Goal: Task Accomplishment & Management: Complete application form

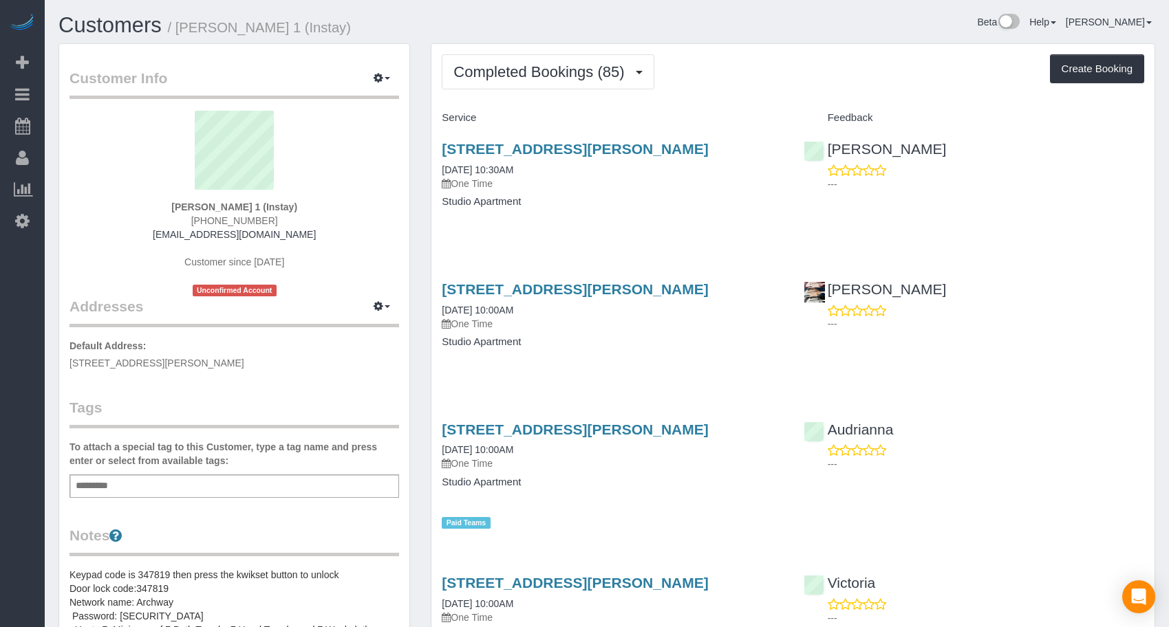
drag, startPoint x: 843, startPoint y: 104, endPoint x: 906, endPoint y: 111, distance: 63.7
click at [1067, 80] on button "Create Booking" at bounding box center [1097, 68] width 94 height 29
select select "IA"
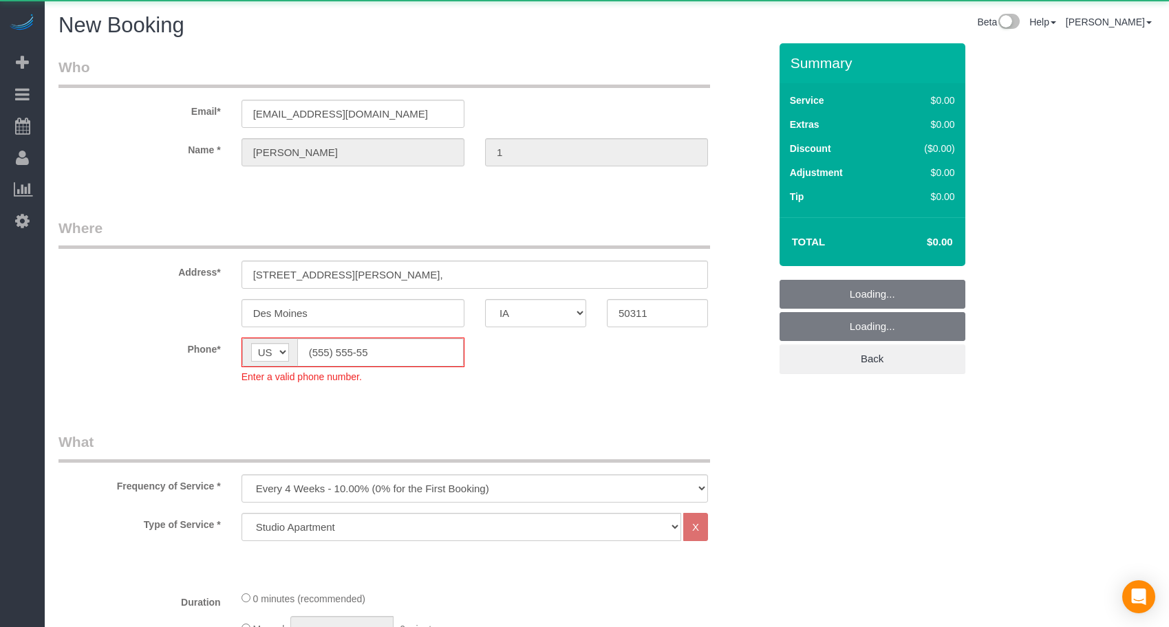
select select "object:8258"
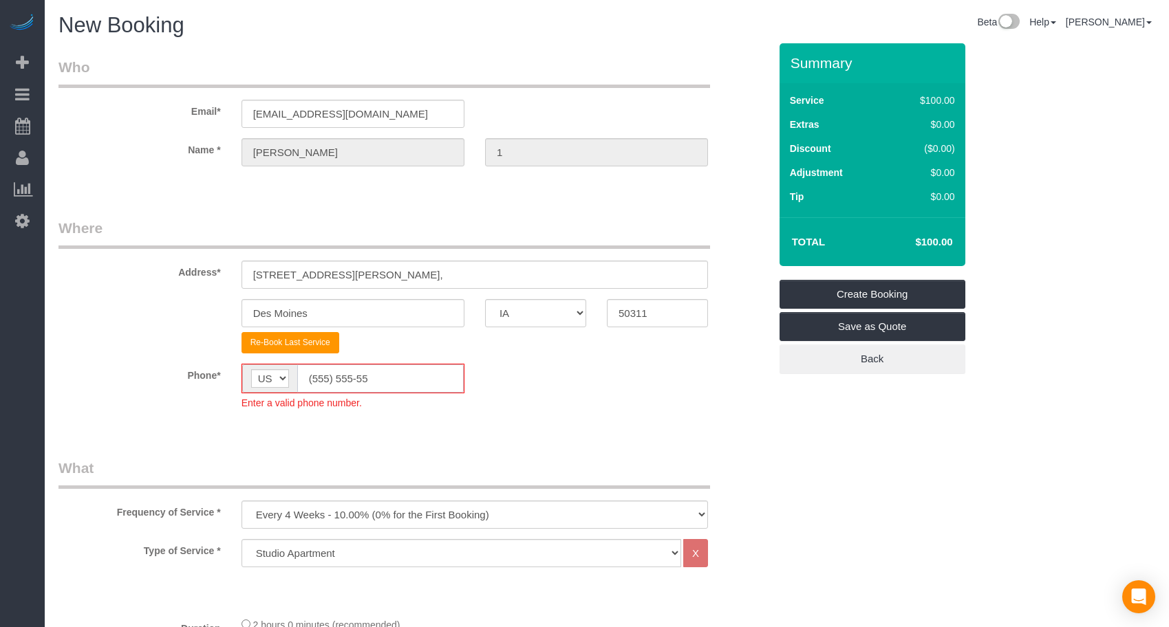
click at [190, 358] on fieldset "Where Address* [STREET_ADDRESS][PERSON_NAME], [GEOGRAPHIC_DATA] AK AL AR AZ CA …" at bounding box center [413, 324] width 711 height 213
paste input "15) 305-3231"
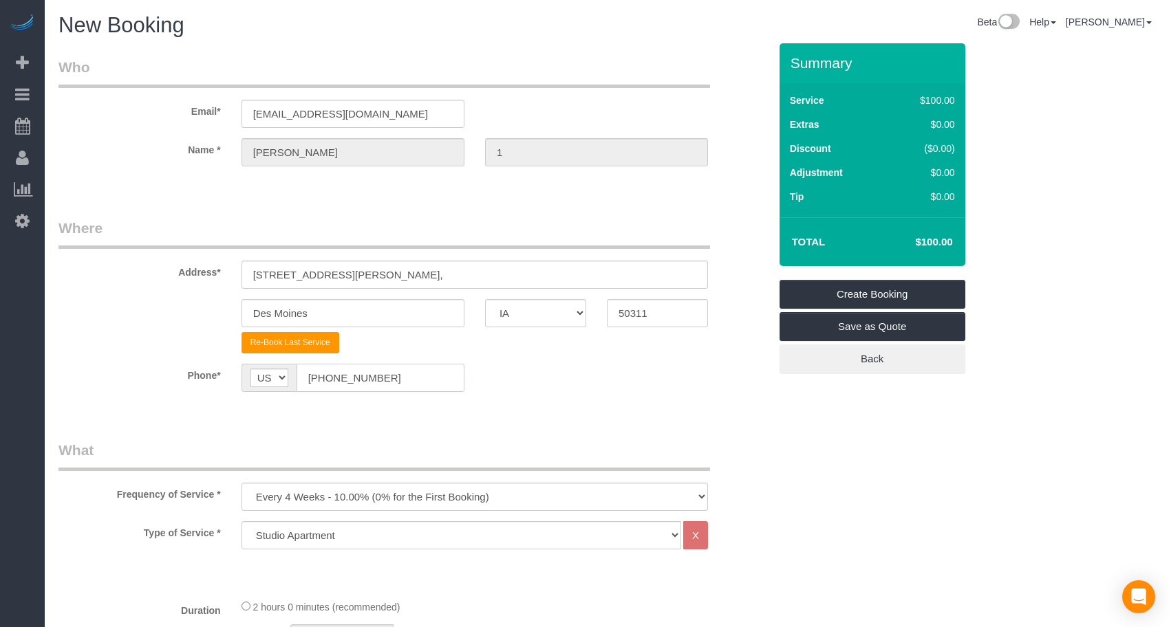
type input "[PHONE_NUMBER]"
drag, startPoint x: 318, startPoint y: 500, endPoint x: 325, endPoint y: 485, distance: 16.3
click at [318, 499] on select "Every 6 Weeks (0% for the First Booking) One Time Every 8 Weeks (0% for the Fir…" at bounding box center [474, 497] width 466 height 28
select select "object:8260"
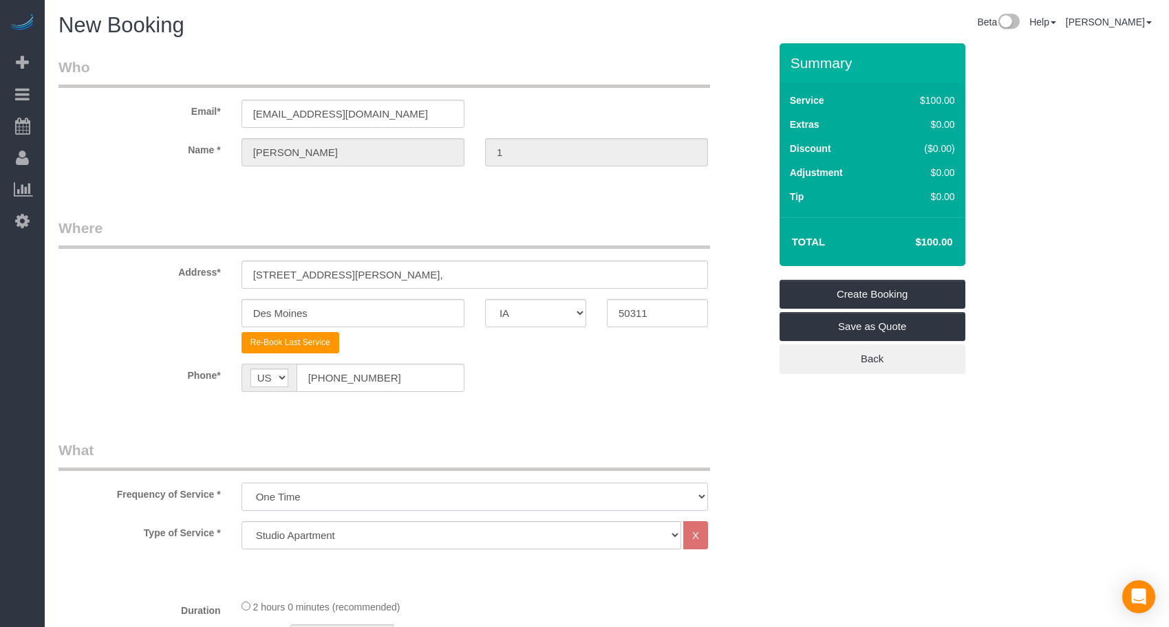
click at [241, 483] on select "Every 6 Weeks (0% for the First Booking) One Time Every 8 Weeks (0% for the Fir…" at bounding box center [474, 497] width 466 height 28
click at [415, 455] on legend "What" at bounding box center [383, 455] width 651 height 31
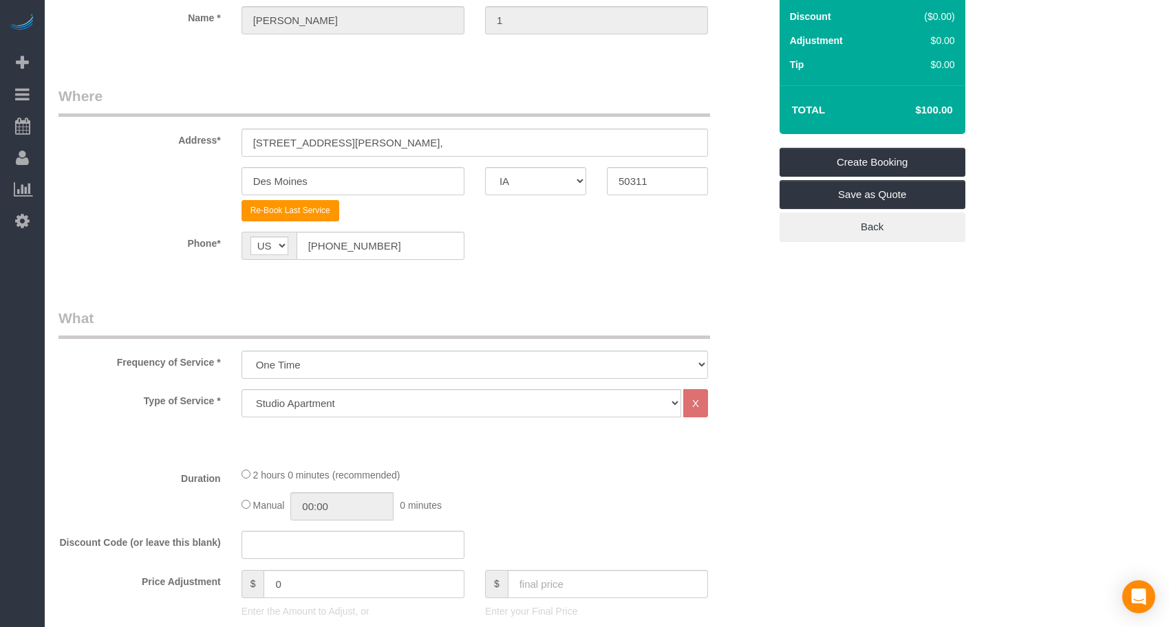
scroll to position [229, 0]
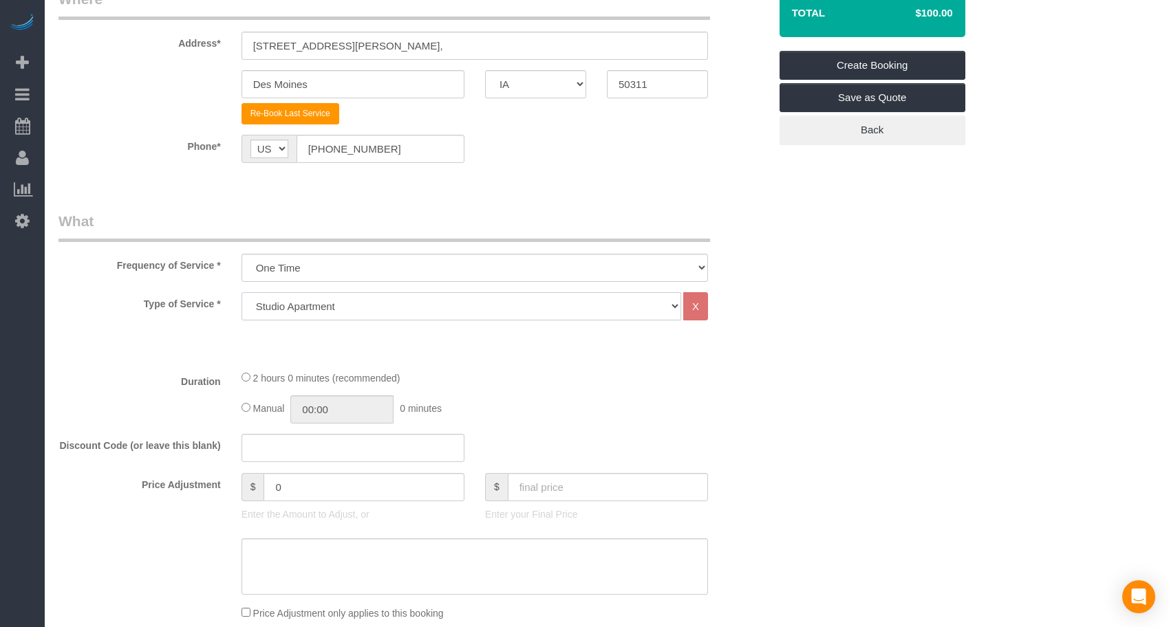
click at [328, 299] on select "Studio Apartment 1 Bedroom Home 2 Bedroom Home 3 Bedroom Home 4 Bedroom Home 5 …" at bounding box center [461, 306] width 440 height 28
click at [765, 336] on div "Type of Service * Studio Apartment 1 Bedroom Home 2 Bedroom Home 3 Bedroom Home…" at bounding box center [413, 325] width 711 height 67
click at [326, 299] on select "Studio Apartment 1 Bedroom Home 2 Bedroom Home 3 Bedroom Home 4 Bedroom Home 5 …" at bounding box center [461, 306] width 440 height 28
select select "25"
click at [241, 292] on select "Studio Apartment 1 Bedroom Home 2 Bedroom Home 3 Bedroom Home 4 Bedroom Home 5 …" at bounding box center [461, 306] width 440 height 28
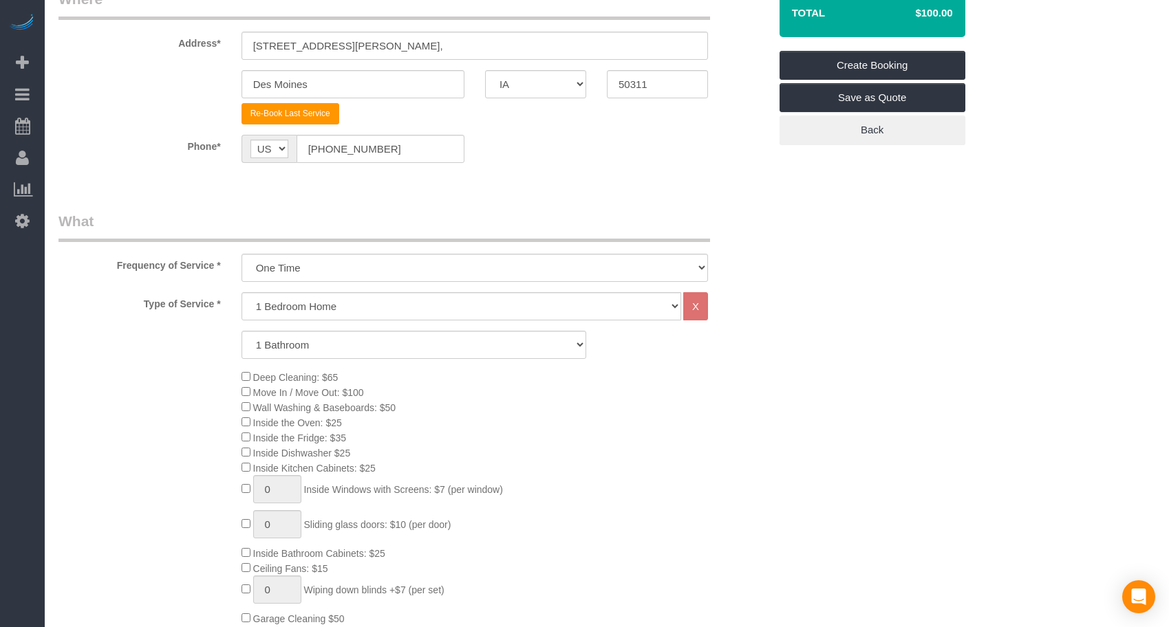
click at [692, 406] on div "Deep Cleaning: $65 Move In / Move Out: $100 Wall Washing & Baseboards: $50 Insi…" at bounding box center [505, 520] width 548 height 302
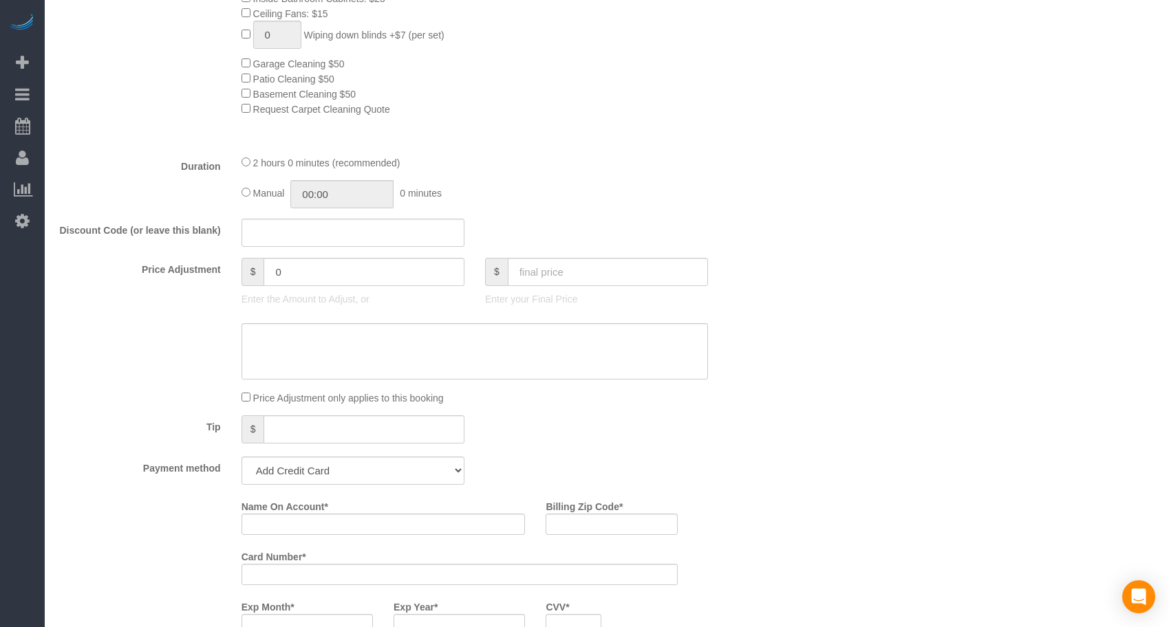
scroll to position [917, 0]
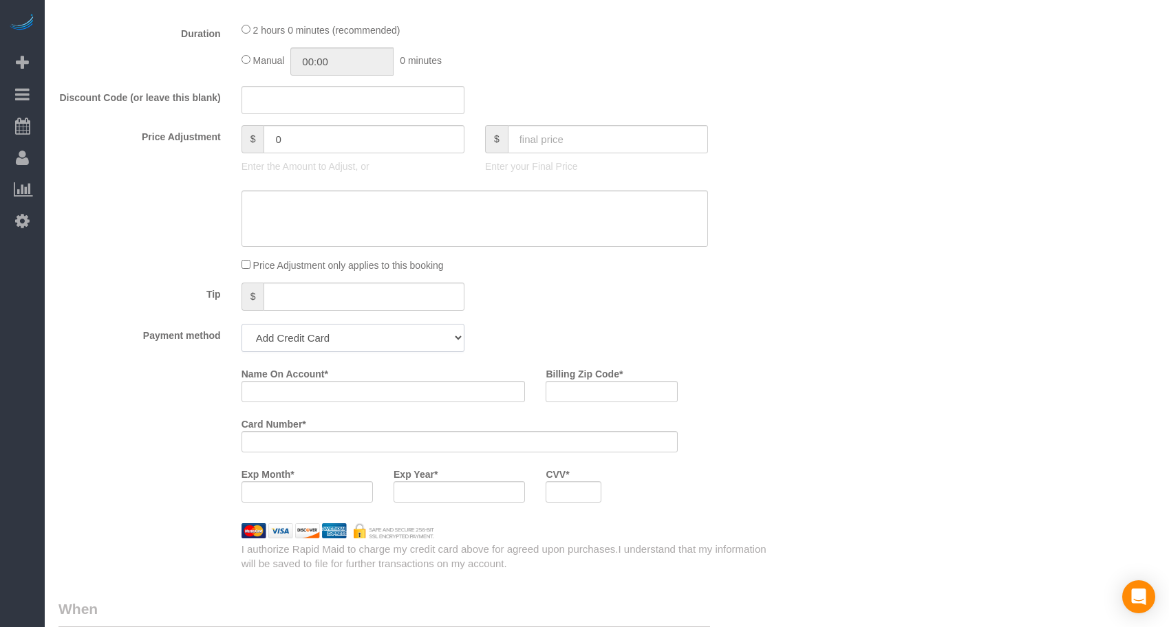
click at [338, 331] on select "Add Credit Card Cash Check Paypal" at bounding box center [352, 338] width 223 height 28
select select "string:check"
click at [241, 324] on select "Add Credit Card Cash Check Paypal" at bounding box center [352, 338] width 223 height 28
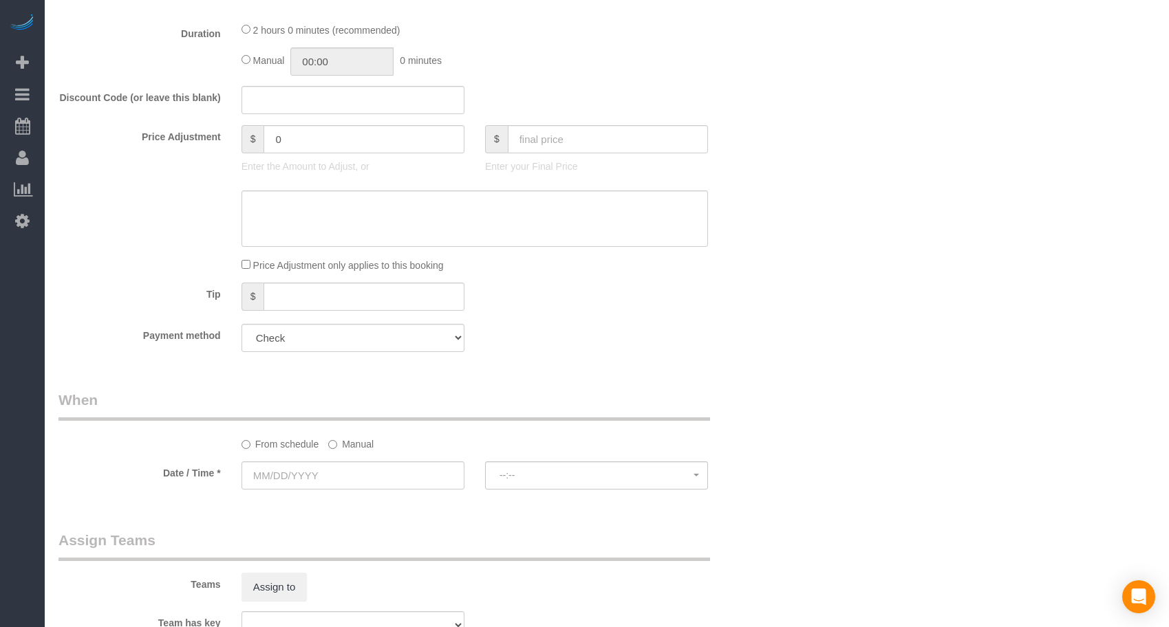
click at [475, 365] on div "Who Email* [EMAIL_ADDRESS][DOMAIN_NAME] Name * [PERSON_NAME] 1 Where Address* […" at bounding box center [413, 96] width 731 height 1940
click at [309, 471] on input "text" at bounding box center [352, 476] width 223 height 28
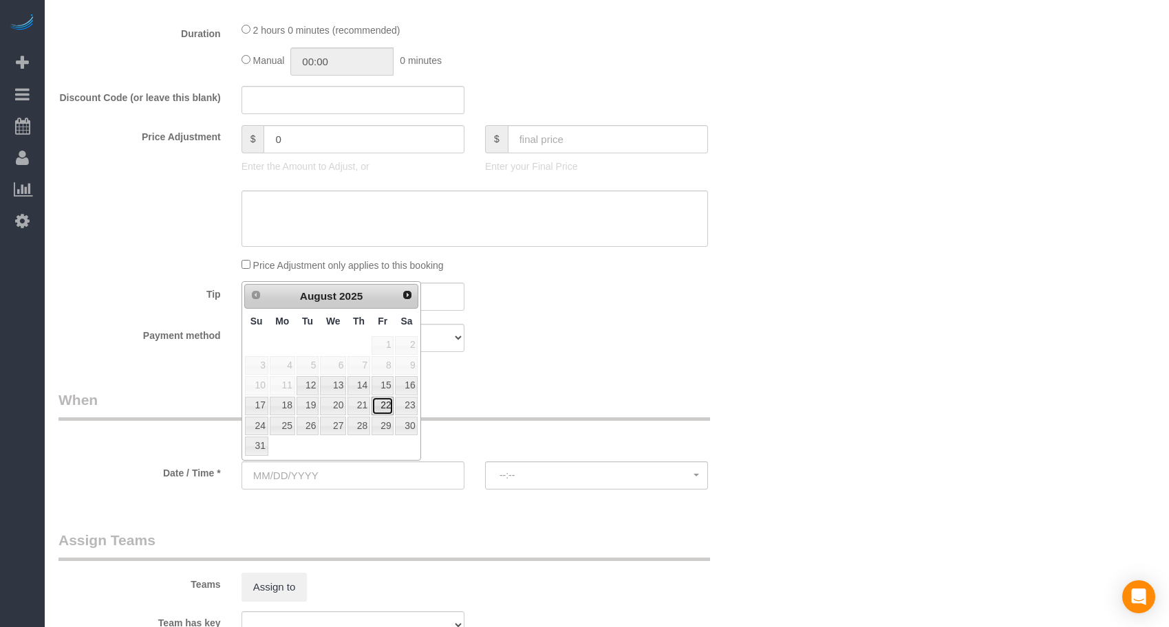
drag, startPoint x: 390, startPoint y: 402, endPoint x: 622, endPoint y: 418, distance: 233.0
click at [390, 403] on link "22" at bounding box center [382, 406] width 22 height 19
type input "[DATE]"
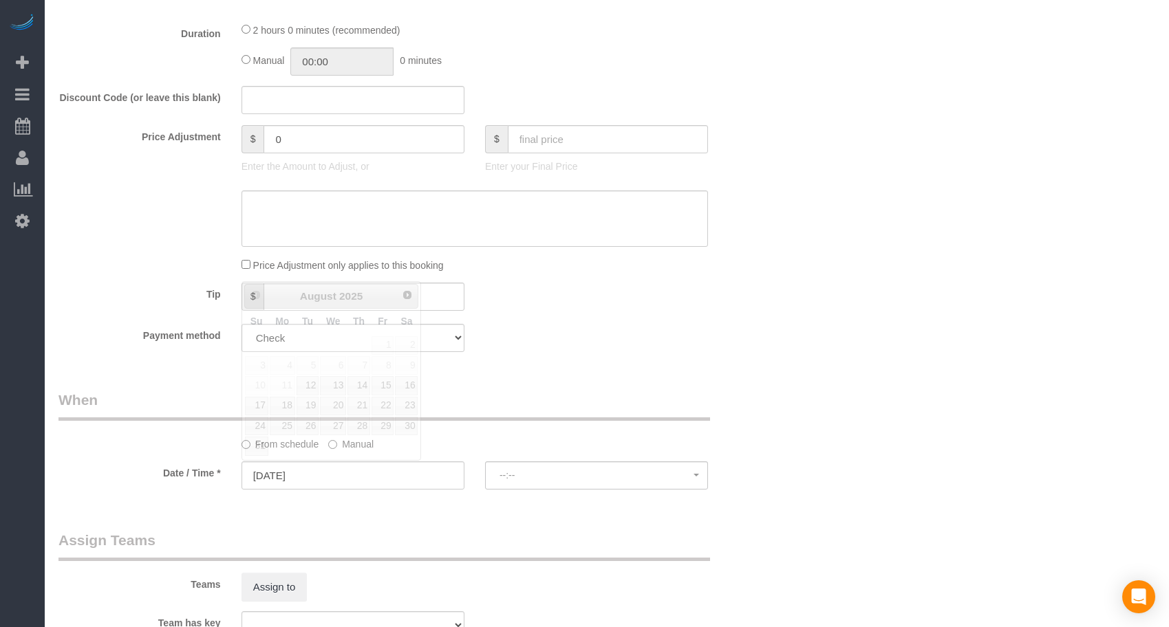
click at [643, 418] on legend "When" at bounding box center [383, 405] width 651 height 31
click at [572, 475] on span "--:--" at bounding box center [596, 475] width 194 height 11
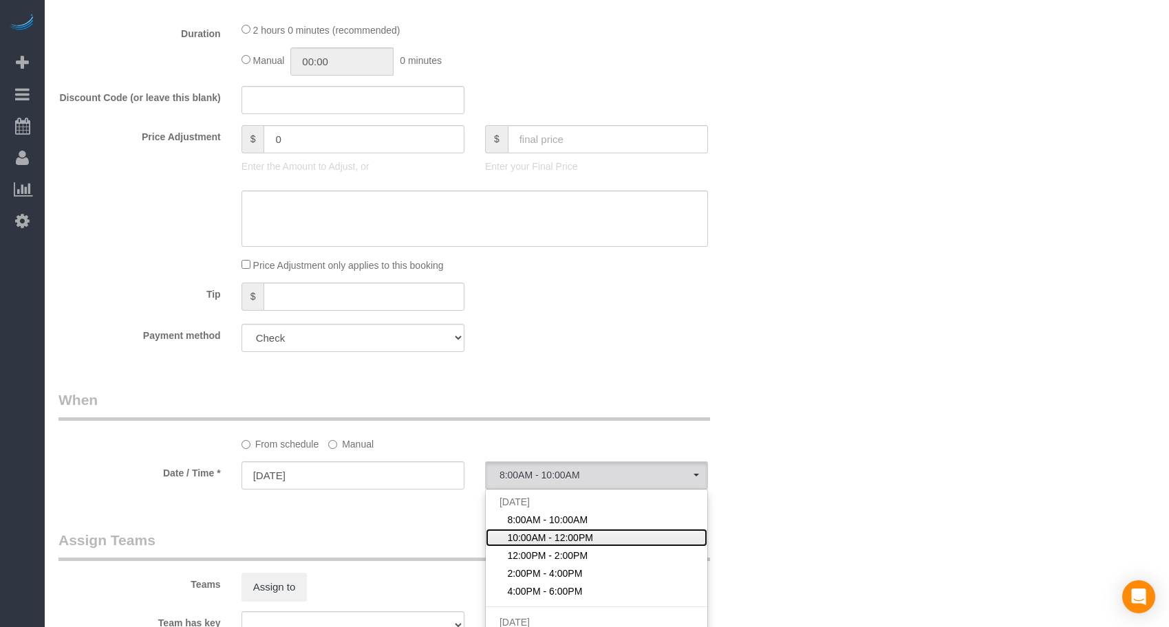
click at [538, 542] on span "10:00AM - 12:00PM" at bounding box center [550, 538] width 86 height 14
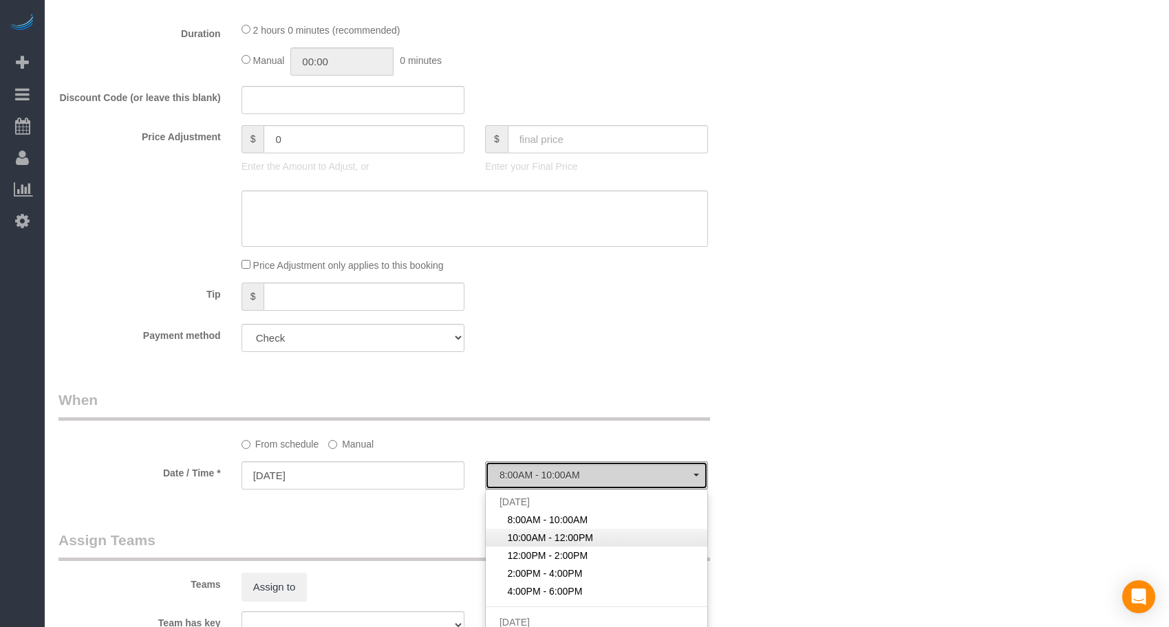
select select "spot52"
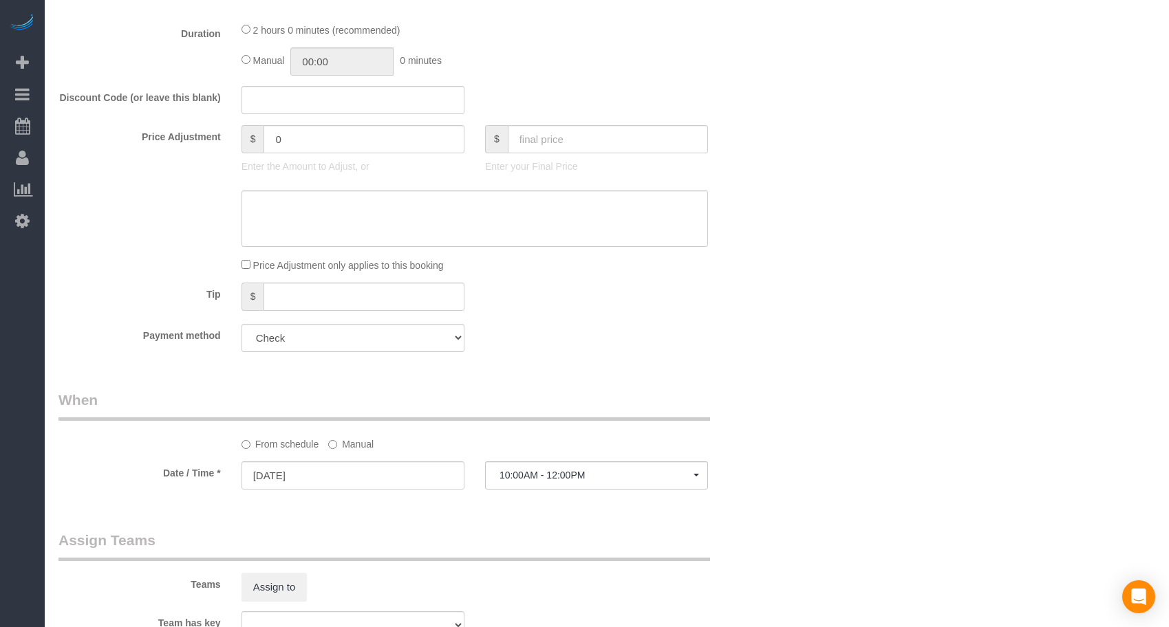
click at [742, 512] on div "Who Email* [EMAIL_ADDRESS][DOMAIN_NAME] Name * [PERSON_NAME] 1 Where Address* […" at bounding box center [413, 96] width 731 height 1940
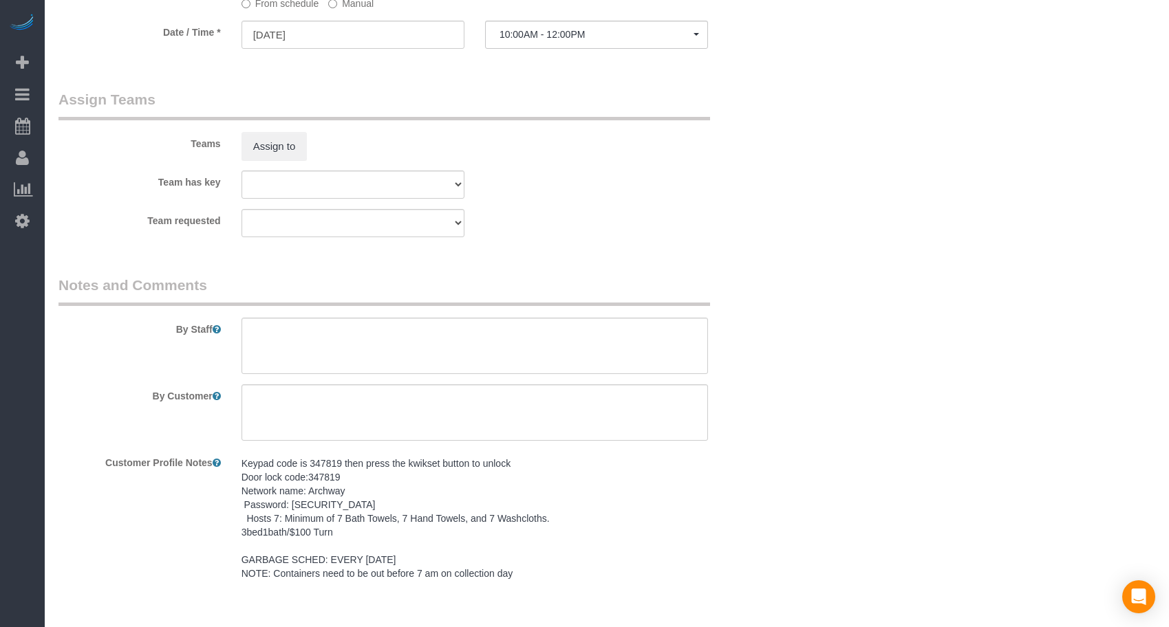
scroll to position [1376, 0]
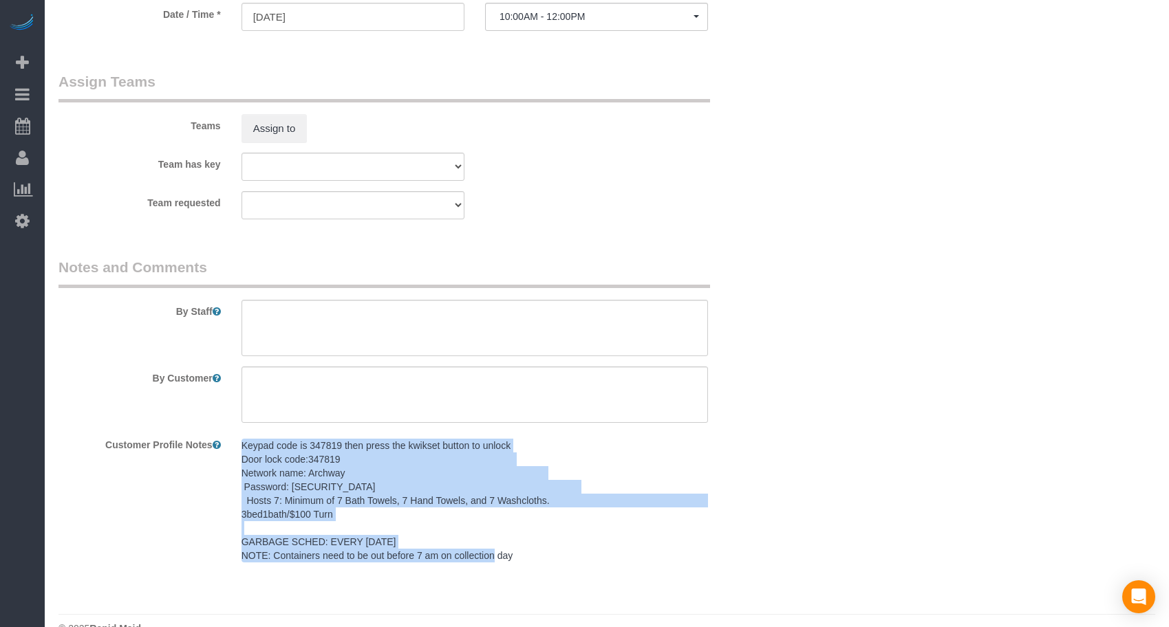
drag, startPoint x: 508, startPoint y: 561, endPoint x: 242, endPoint y: 430, distance: 295.9
click at [235, 431] on sui-booking-comments "By Staff By Customer Customer Profile Notes Keypad code is 347819 then press th…" at bounding box center [413, 413] width 711 height 312
copy pre "Keypad code is 347819 then press the kwikset button to unlock Door lock code:34…"
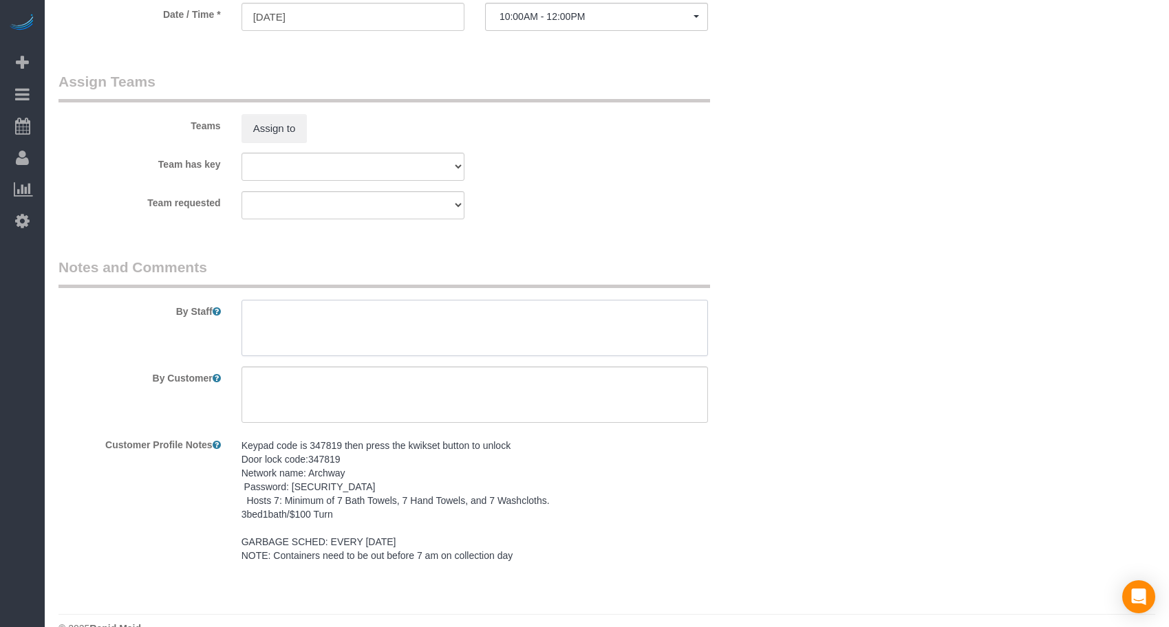
click at [289, 311] on textarea at bounding box center [474, 328] width 466 height 56
paste textarea "Keypad code is 347819 then press the kwikset button to unlock Door lock code:34…"
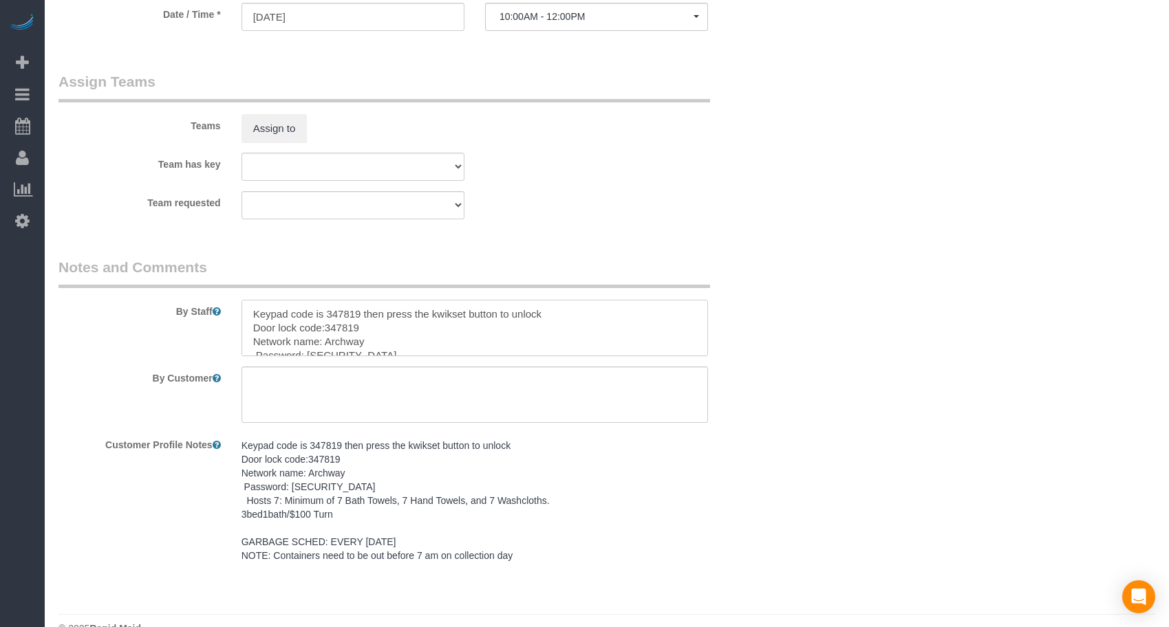
scroll to position [74, 0]
type textarea "Keypad code is 347819 then press the kwikset button to unlock Door lock code:34…"
click at [382, 387] on textarea at bounding box center [474, 395] width 466 height 56
paste textarea "SAME DAY TURNOVER"
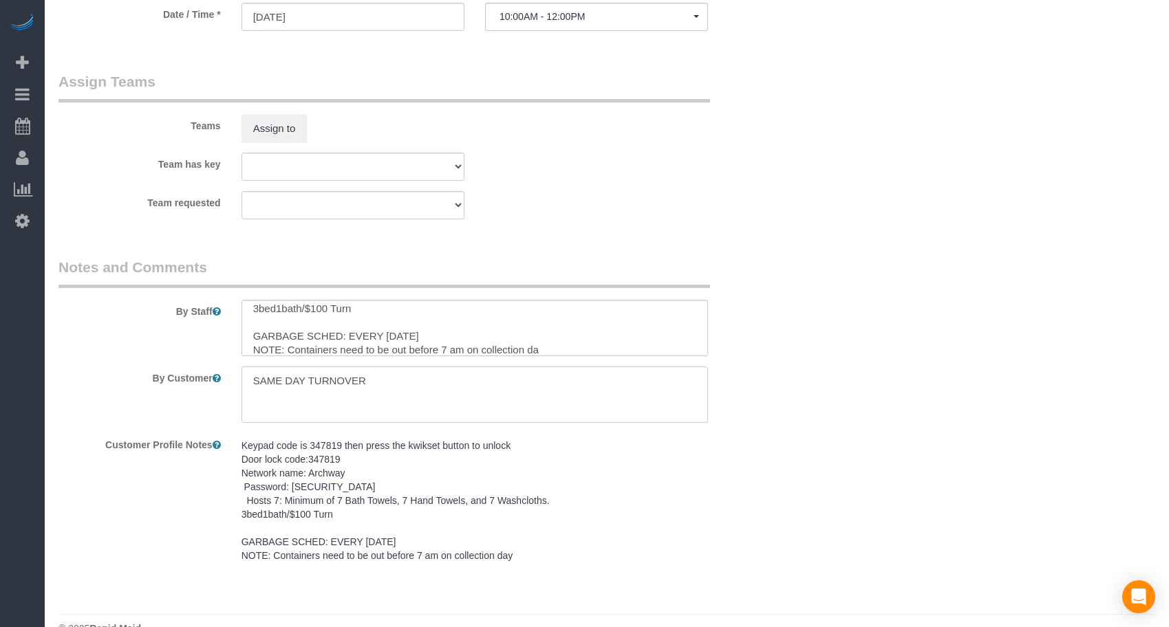
type textarea "SAME DAY TURNOVER"
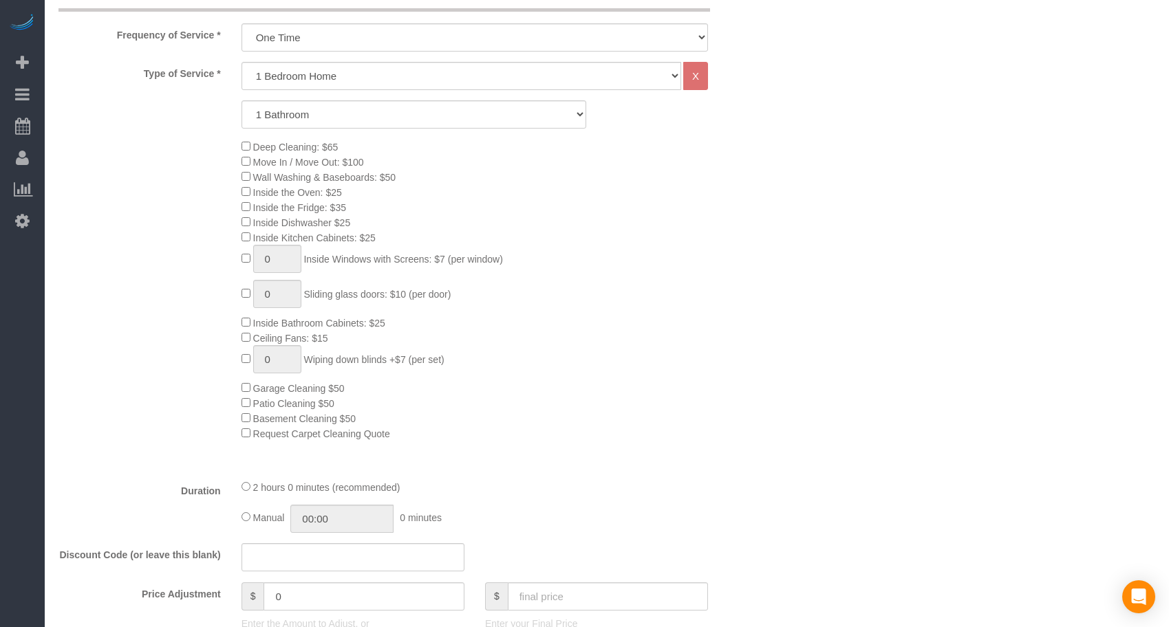
scroll to position [459, 0]
drag, startPoint x: 347, startPoint y: 70, endPoint x: 341, endPoint y: 87, distance: 18.3
click at [347, 70] on select "Studio Apartment 1 Bedroom Home 2 Bedroom Home 3 Bedroom Home 4 Bedroom Home 5 …" at bounding box center [461, 77] width 440 height 28
select select "19"
click at [241, 63] on select "Studio Apartment 1 Bedroom Home 2 Bedroom Home 3 Bedroom Home 4 Bedroom Home 5 …" at bounding box center [461, 77] width 440 height 28
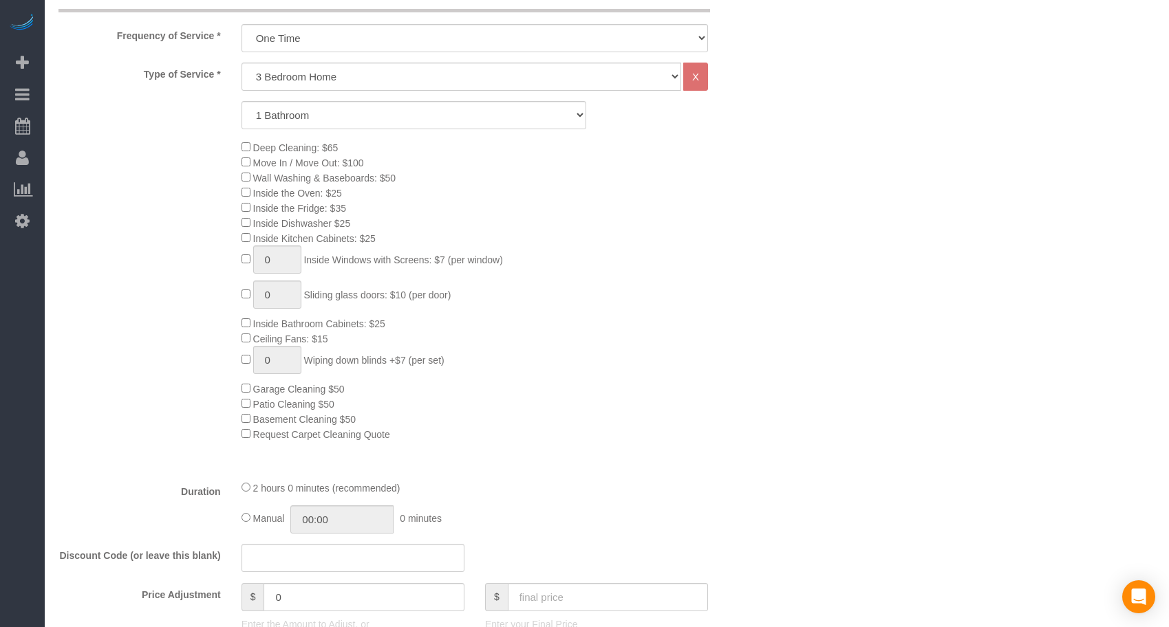
click at [750, 325] on div "Deep Cleaning: $65 Move In / Move Out: $100 Wall Washing & Baseboards: $50 Insi…" at bounding box center [505, 291] width 548 height 302
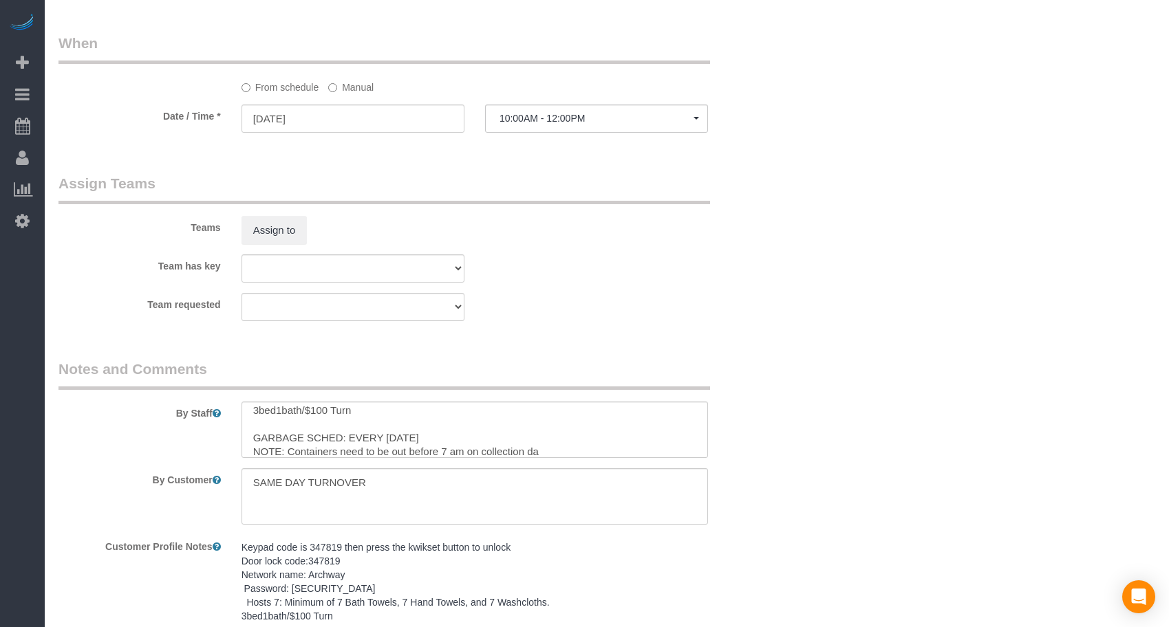
scroll to position [1376, 0]
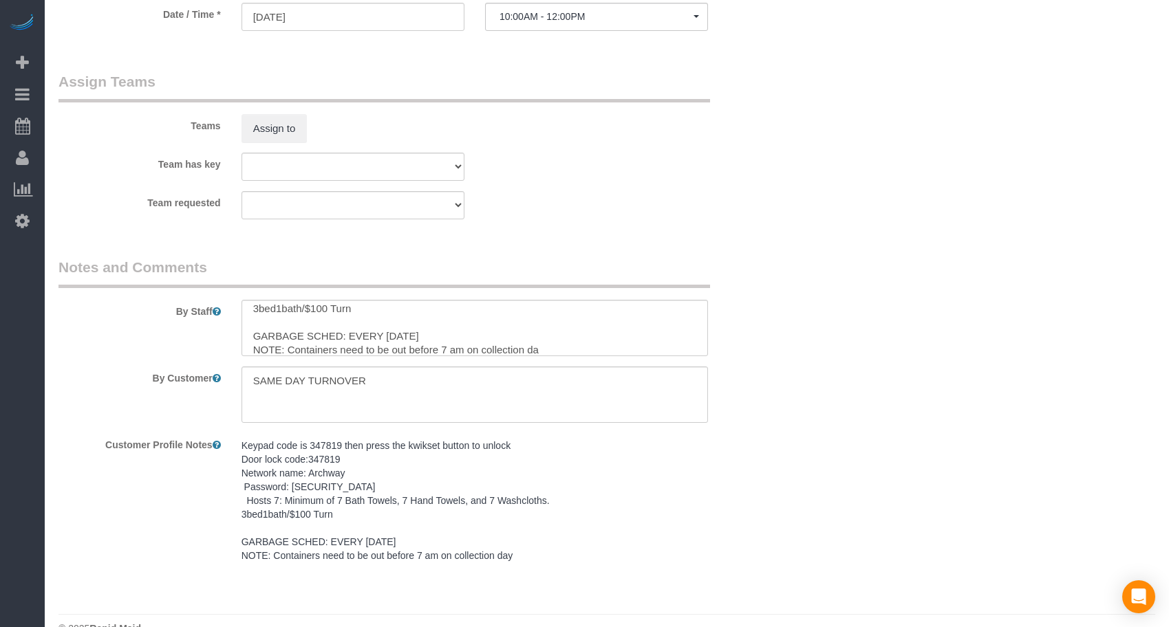
select select "spot77"
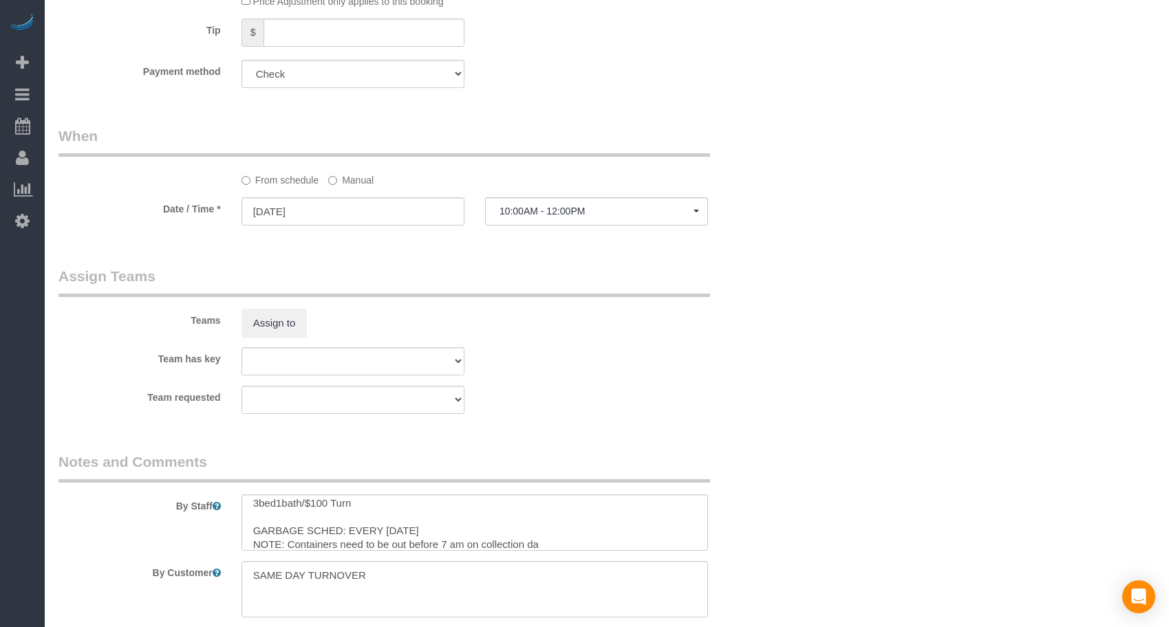
scroll to position [917, 0]
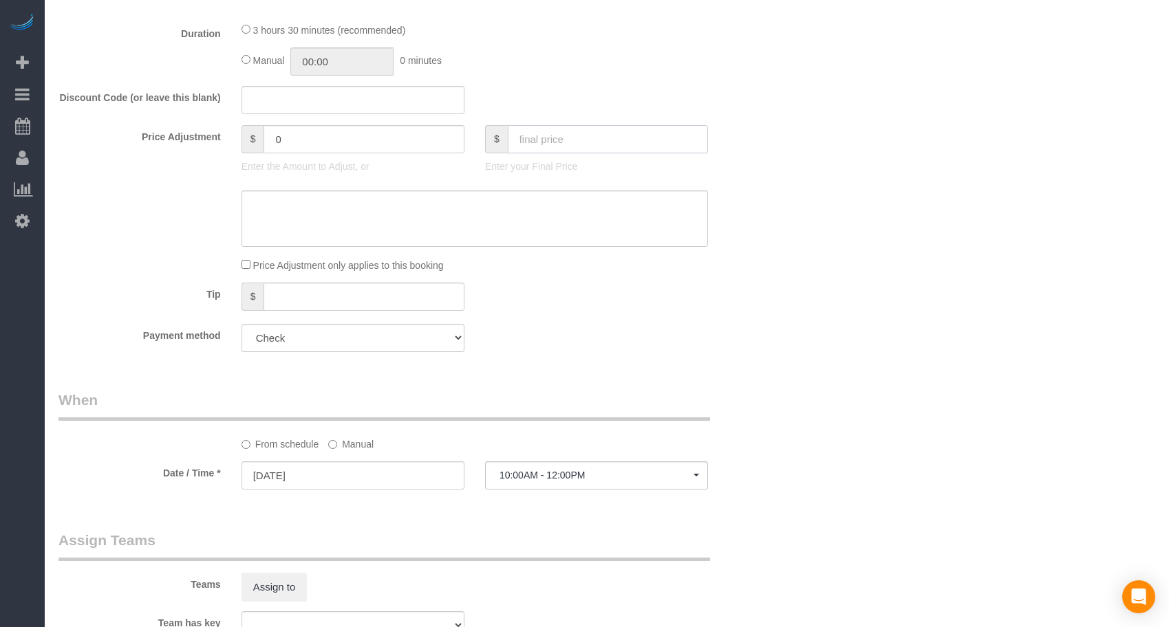
click at [558, 139] on input "text" at bounding box center [608, 139] width 200 height 28
type input "100"
click at [558, 283] on div "Tip $" at bounding box center [413, 298] width 731 height 31
type input "-79"
click at [836, 320] on div "Who Email* [EMAIL_ADDRESS][DOMAIN_NAME] Name * [PERSON_NAME] 1 Where Address* […" at bounding box center [606, 96] width 1096 height 1940
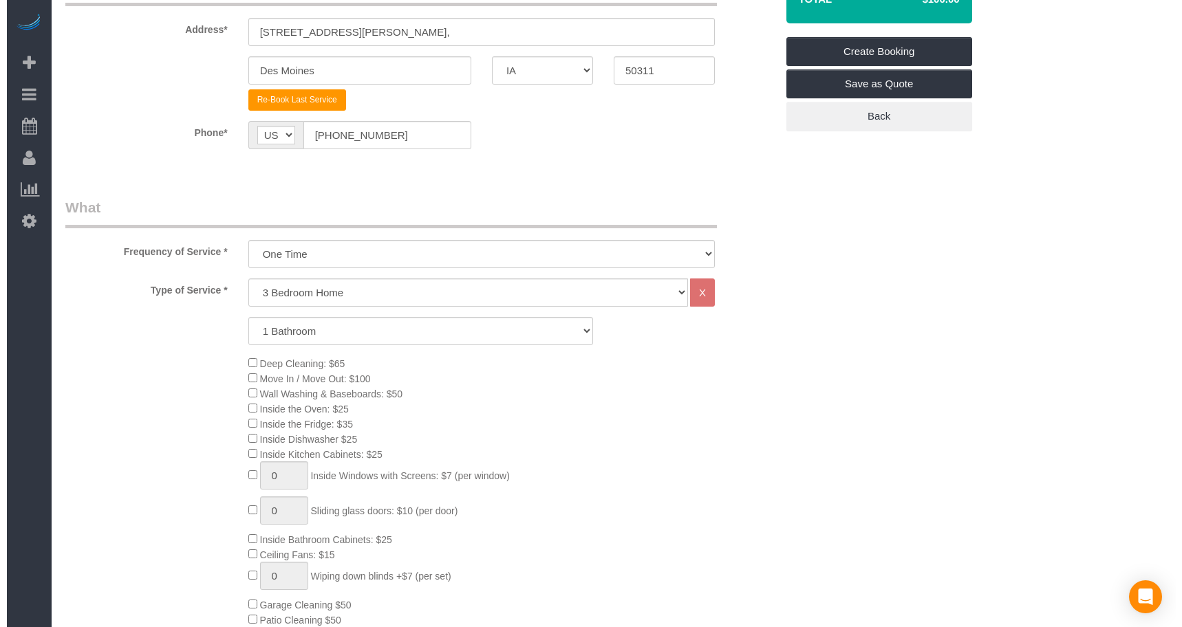
scroll to position [0, 0]
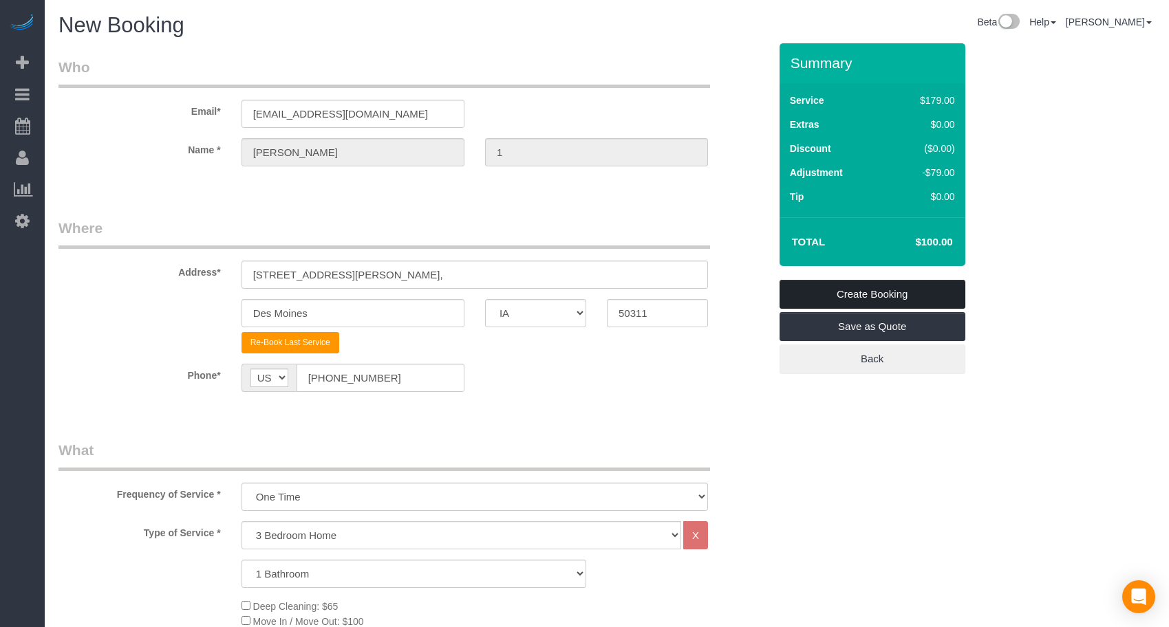
drag, startPoint x: 829, startPoint y: 294, endPoint x: 845, endPoint y: 292, distance: 16.0
click at [829, 294] on link "Create Booking" at bounding box center [872, 294] width 186 height 29
